Goal: Find specific page/section: Find specific page/section

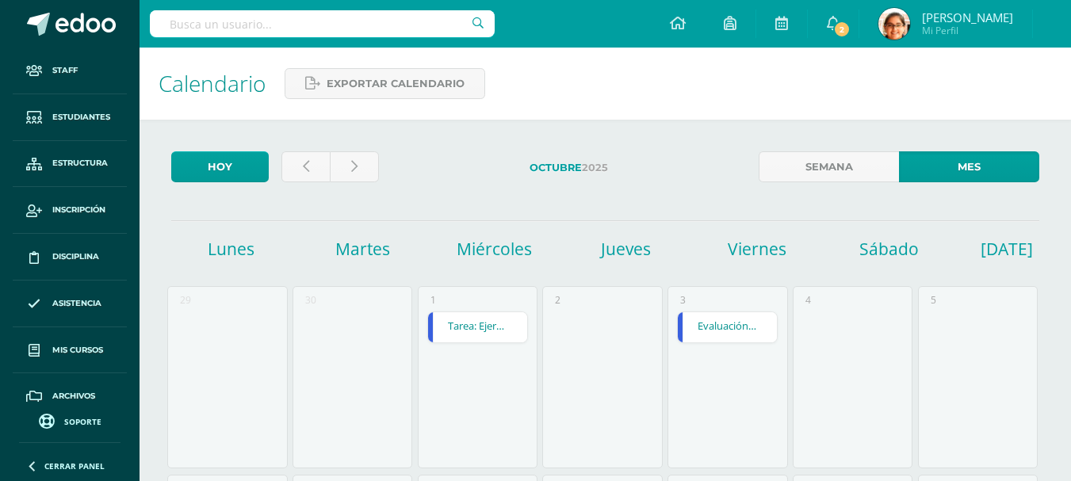
click at [273, 27] on input "text" at bounding box center [322, 23] width 345 height 27
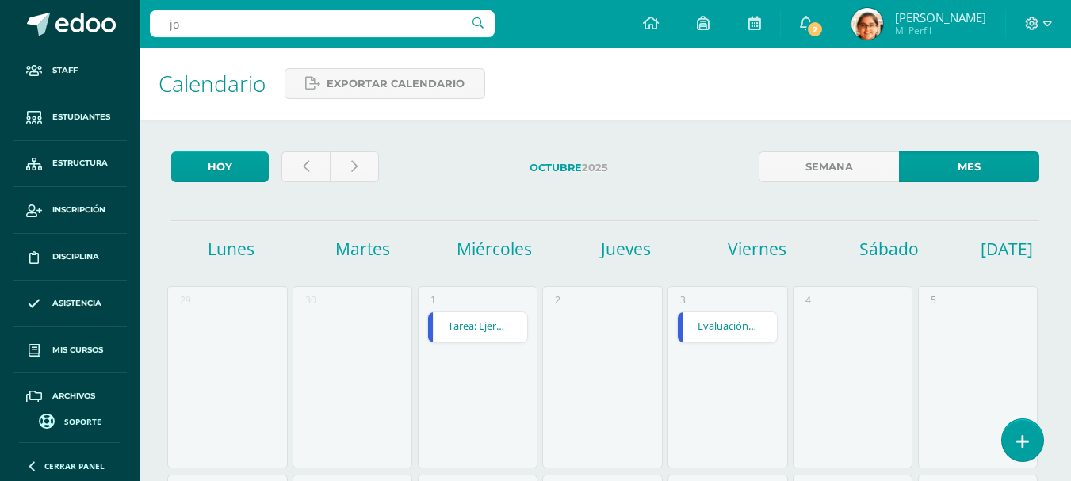
type input "jo"
click at [302, 35] on input "jo" at bounding box center [322, 23] width 345 height 27
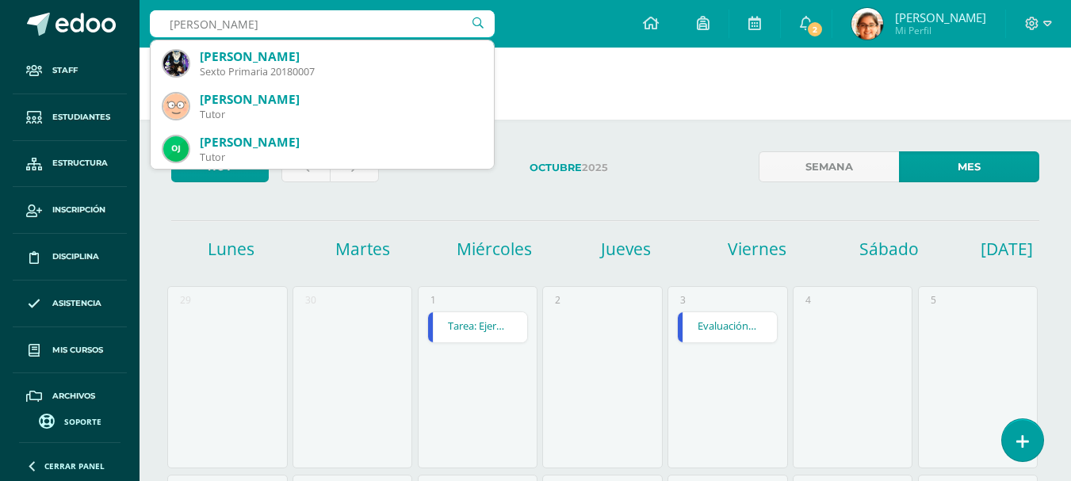
scroll to position [159, 0]
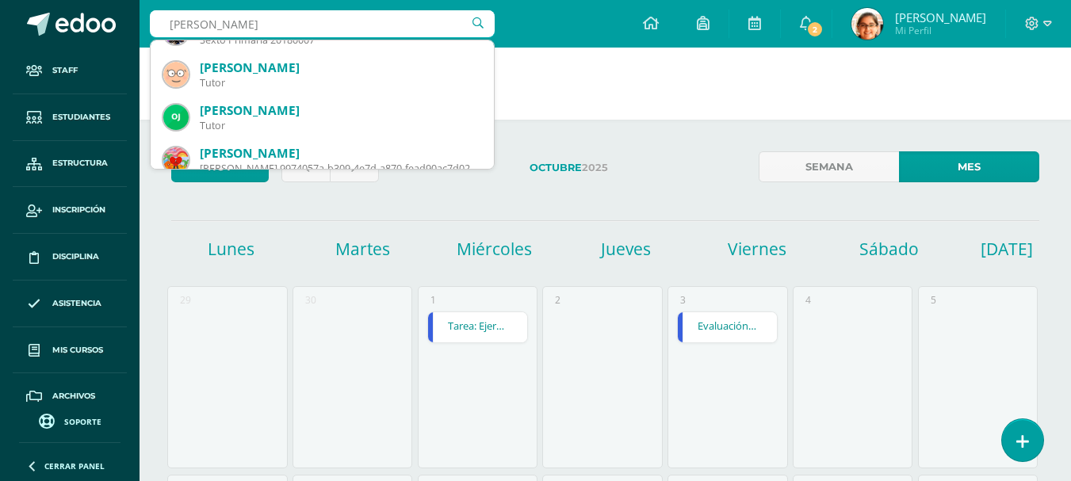
type input "jonathan"
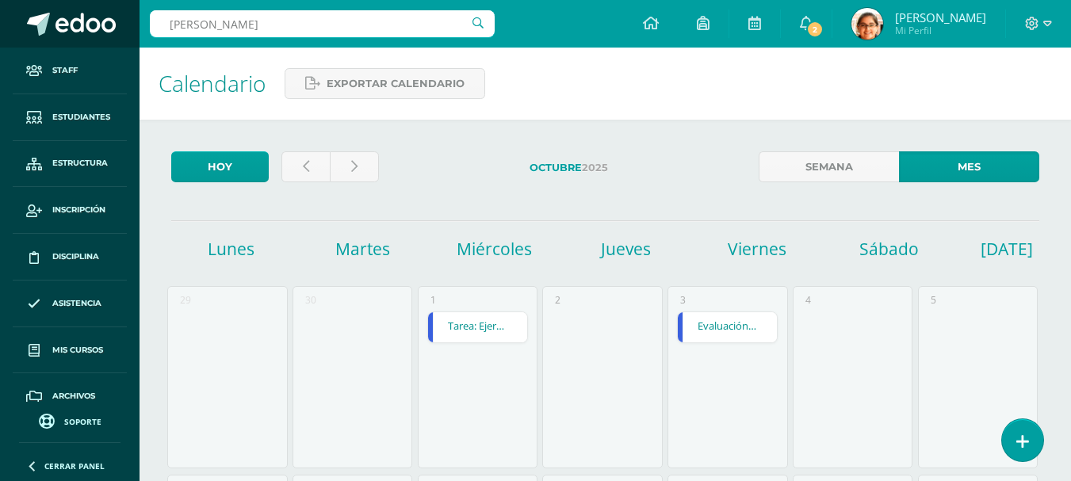
click at [82, 24] on span at bounding box center [85, 25] width 60 height 24
